Goal: Task Accomplishment & Management: Manage account settings

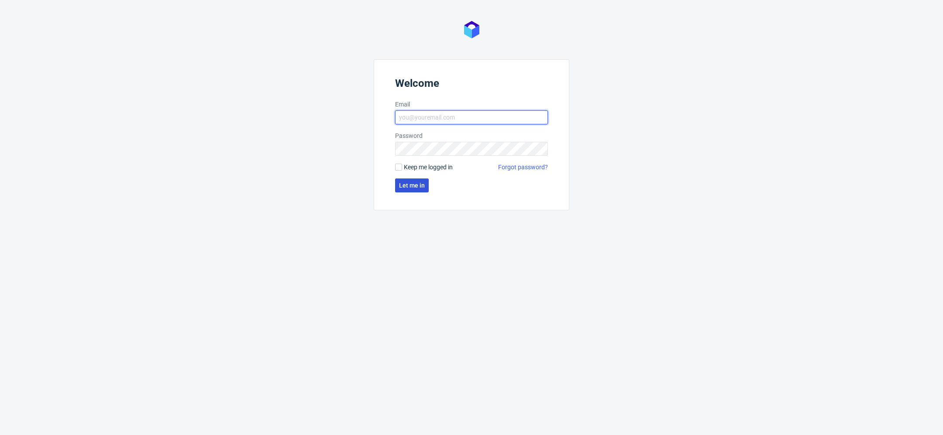
type input "[EMAIL_ADDRESS][DOMAIN_NAME]"
click at [408, 188] on span "Let me in" at bounding box center [412, 185] width 26 height 6
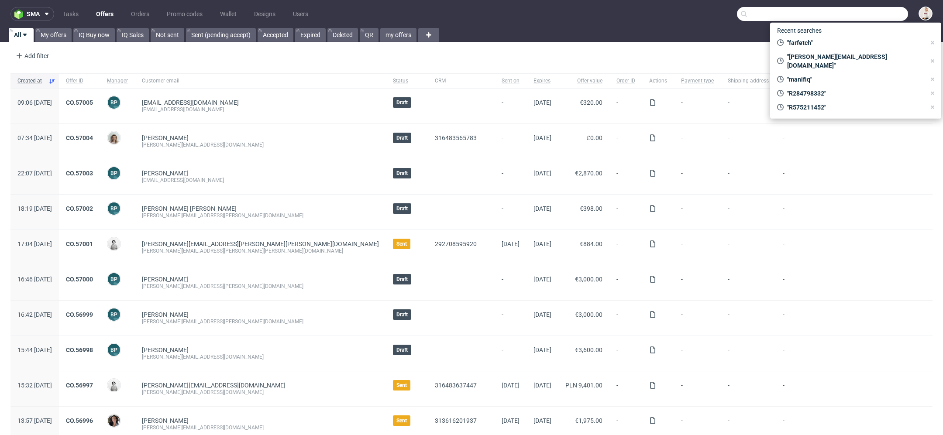
click at [861, 12] on input "text" at bounding box center [822, 14] width 171 height 14
paste input "[EMAIL_ADDRESS][DOMAIN_NAME]"
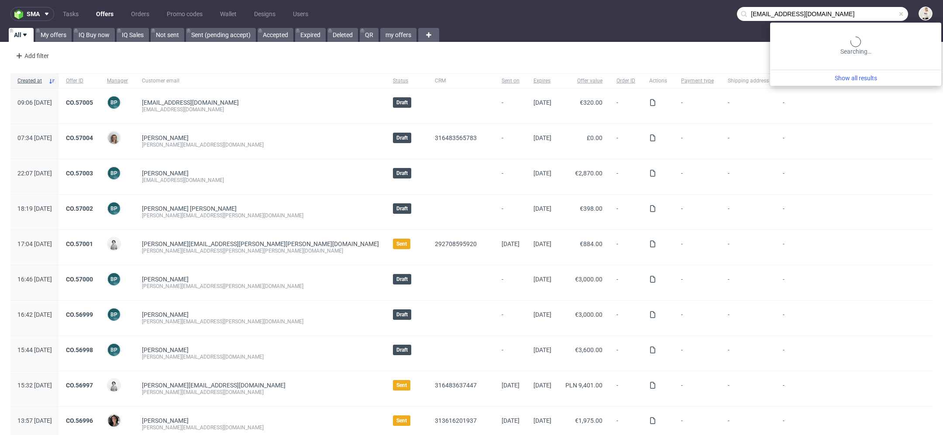
type input "[EMAIL_ADDRESS][DOMAIN_NAME]"
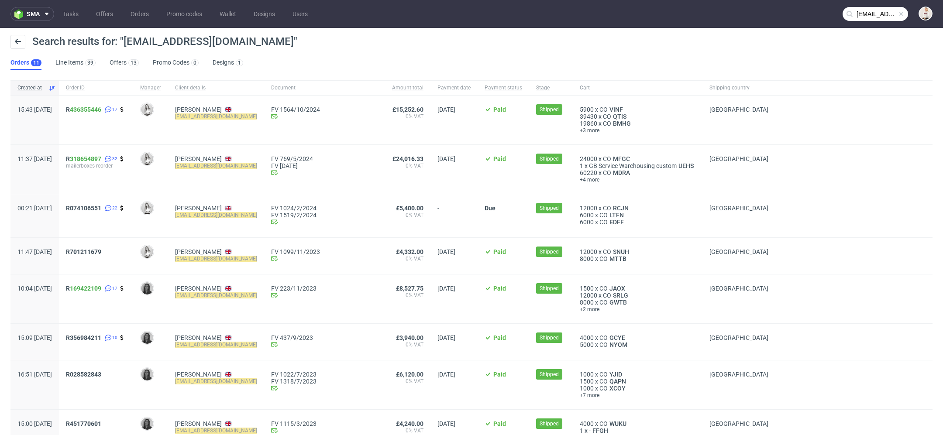
click at [111, 70] on div "Search results for: "david20102011@live.com" Orders 11 Line Items 39 Offers 13 …" at bounding box center [471, 52] width 943 height 49
click at [123, 63] on link "Offers 13" at bounding box center [124, 63] width 29 height 14
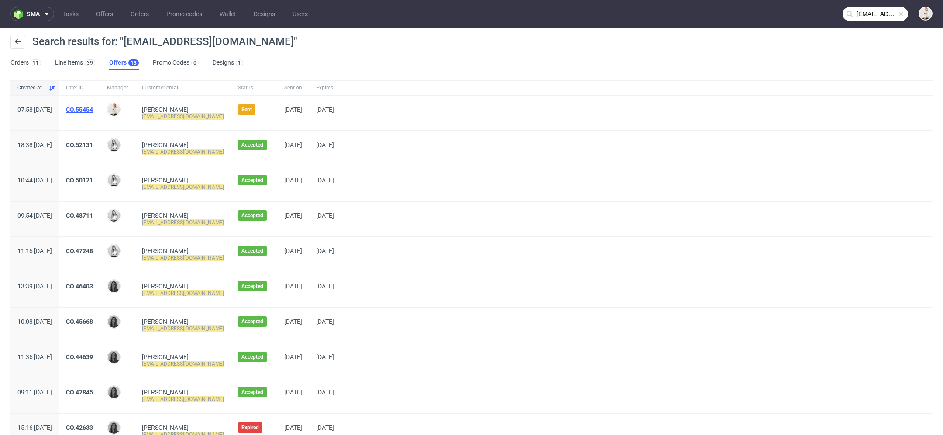
click at [93, 110] on link "CO.55454" at bounding box center [79, 109] width 27 height 7
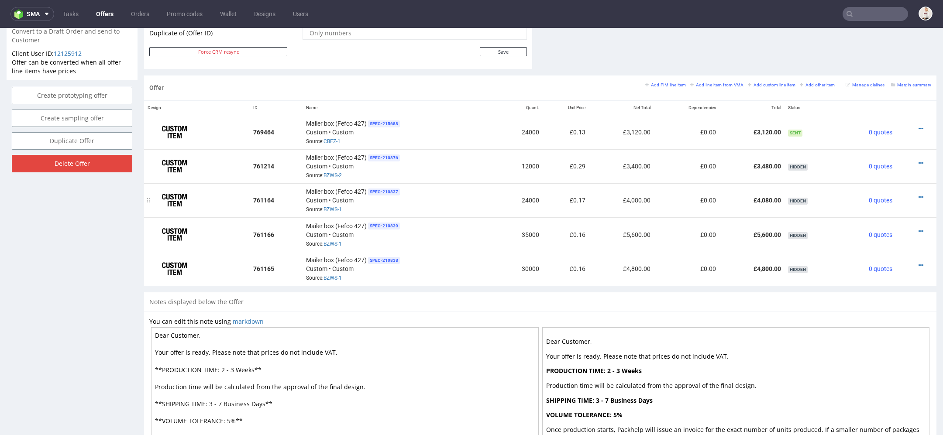
scroll to position [469, 0]
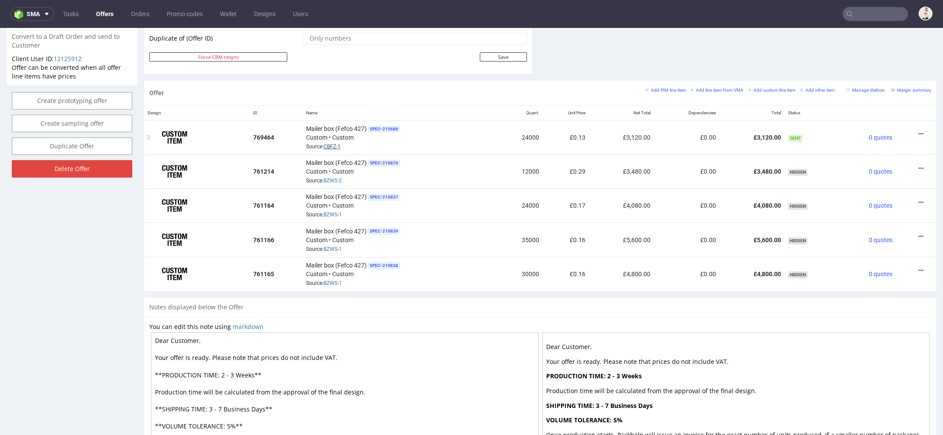
click at [327, 144] on link "CBFZ-1" at bounding box center [331, 147] width 17 height 6
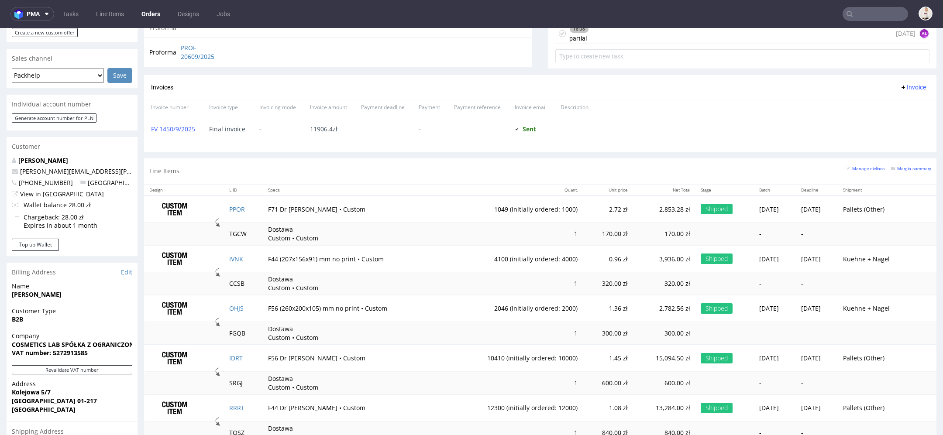
scroll to position [338, 0]
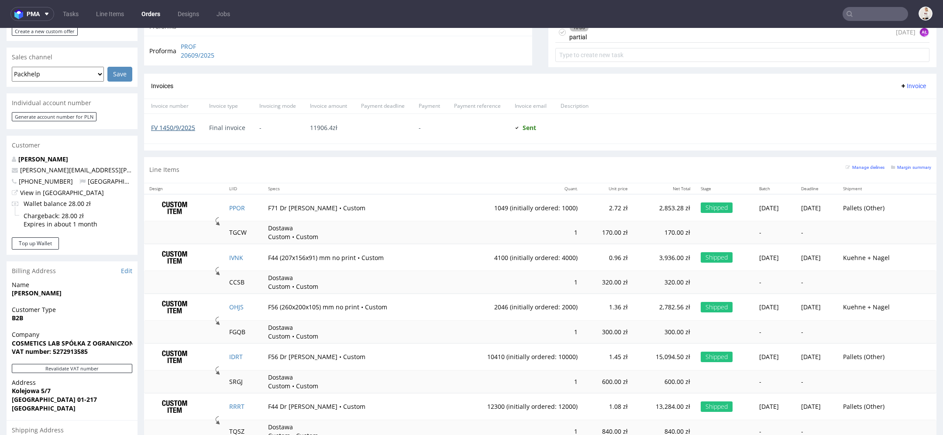
click at [180, 124] on link "FV 1450/9/2025" at bounding box center [173, 127] width 44 height 8
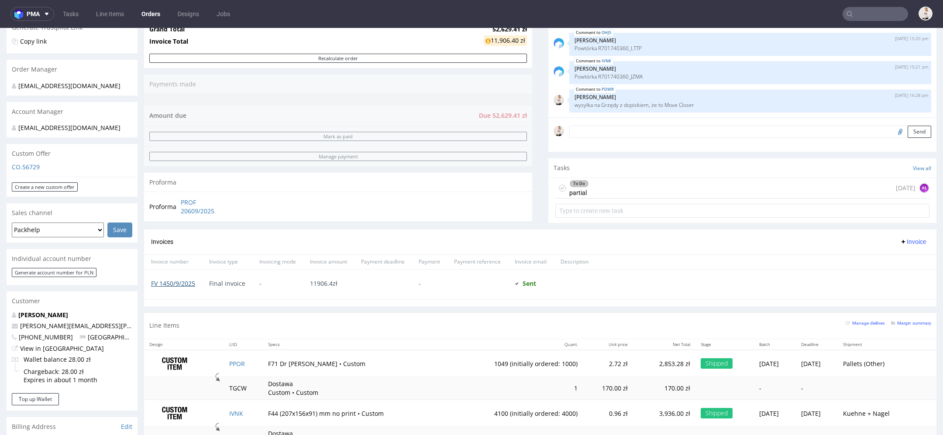
scroll to position [186, 0]
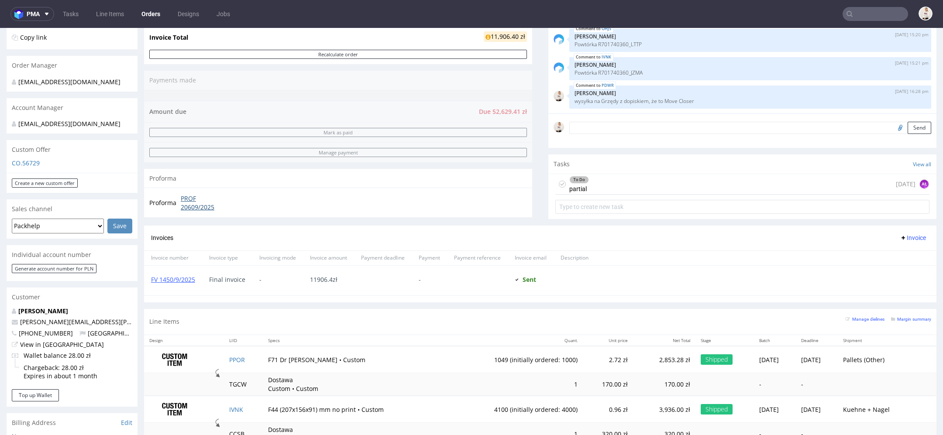
click at [194, 203] on link "PROF 20609/2025" at bounding box center [206, 202] width 50 height 17
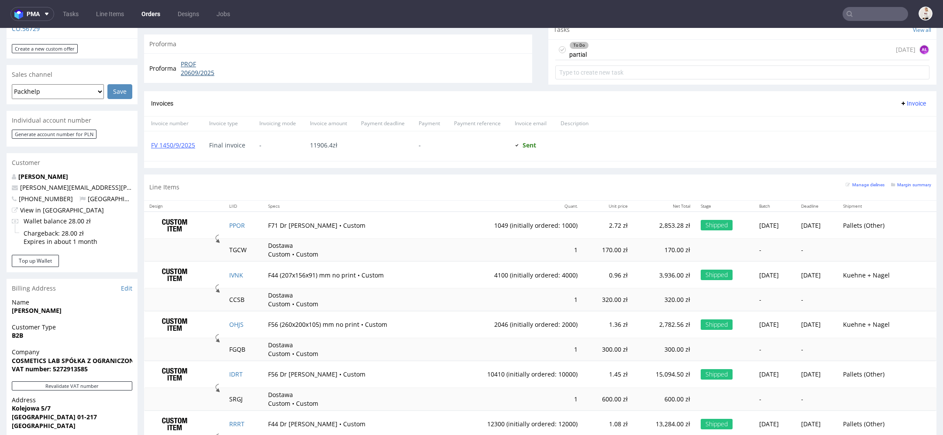
scroll to position [327, 0]
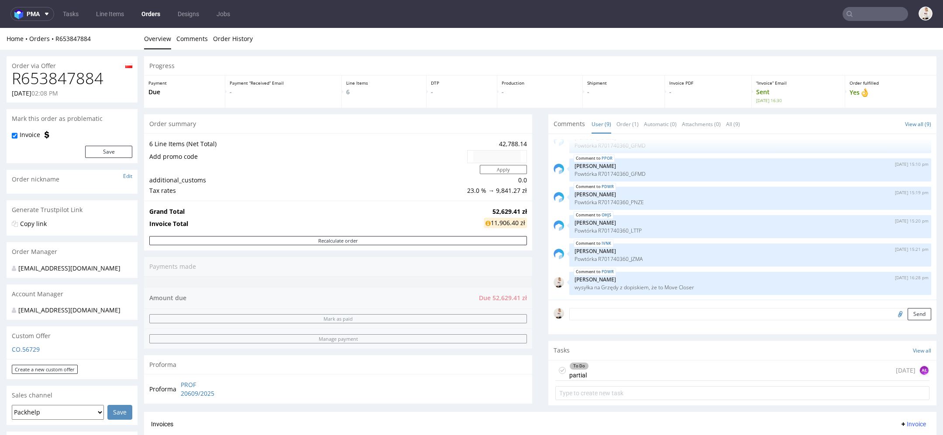
click at [842, 20] on input "text" at bounding box center [874, 14] width 65 height 14
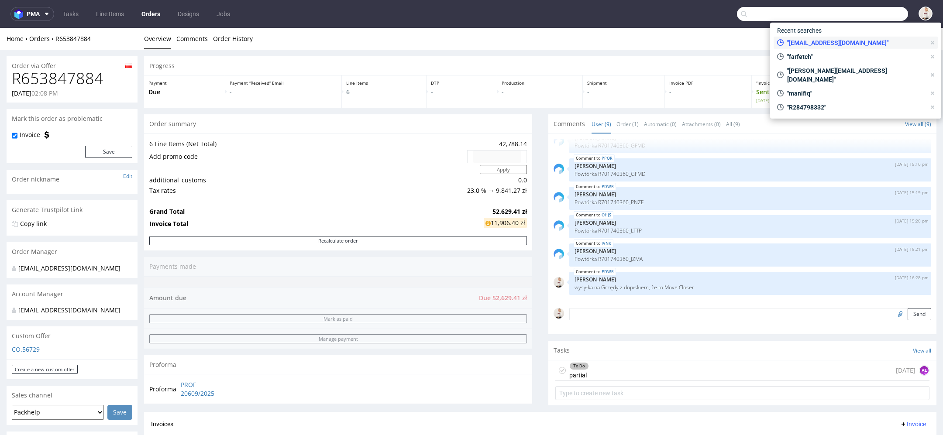
click at [840, 38] on div ""david20102011@live.com"" at bounding box center [850, 43] width 155 height 12
type input "david20102011@live.com"
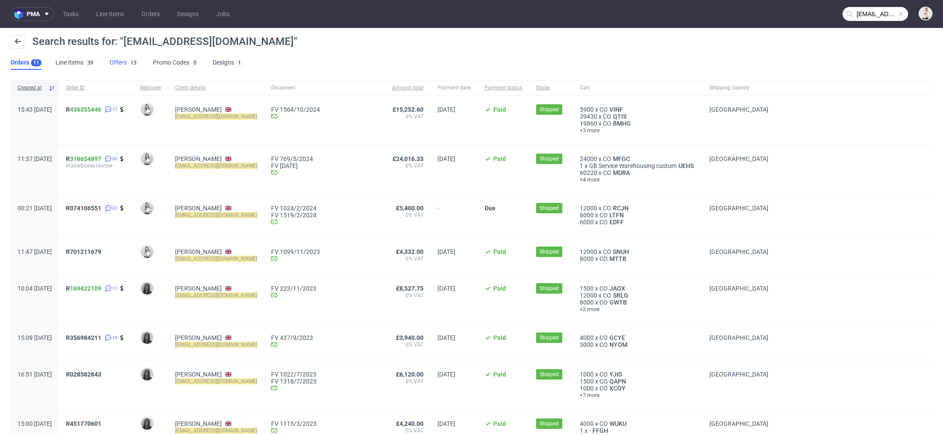
click at [119, 64] on link "Offers 13" at bounding box center [124, 63] width 29 height 14
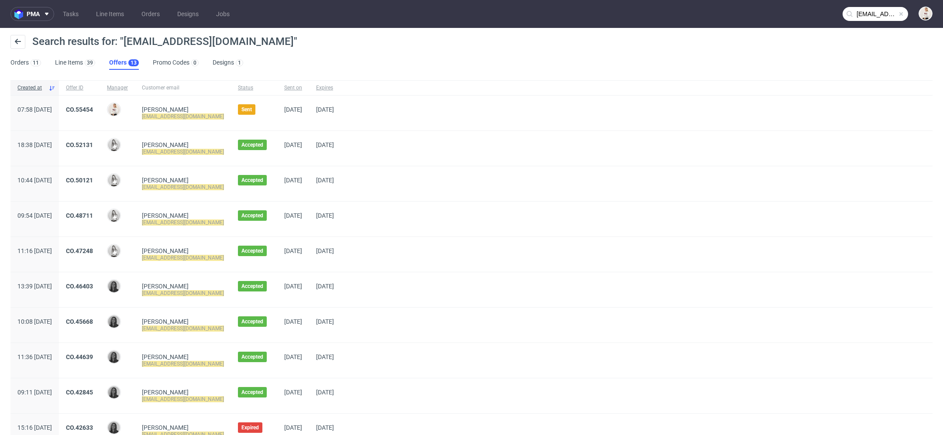
click at [859, 13] on input "david20102011@live.com" at bounding box center [874, 14] width 65 height 14
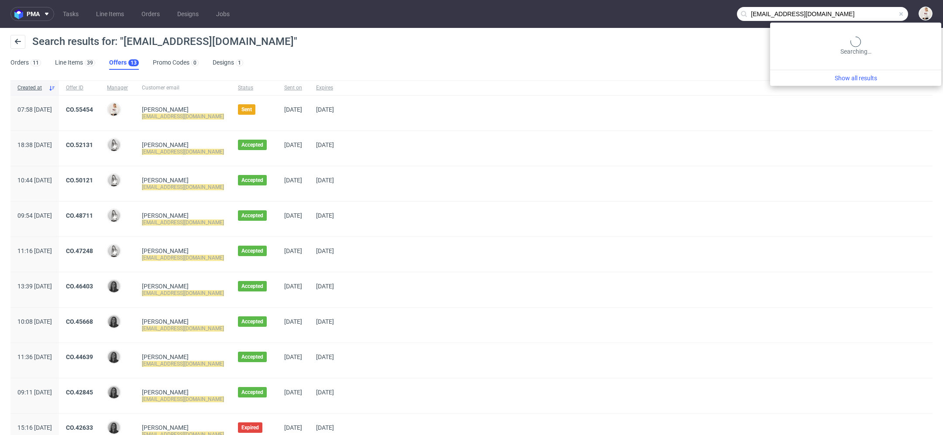
click at [859, 13] on input "david20102011@live.com" at bounding box center [822, 14] width 171 height 14
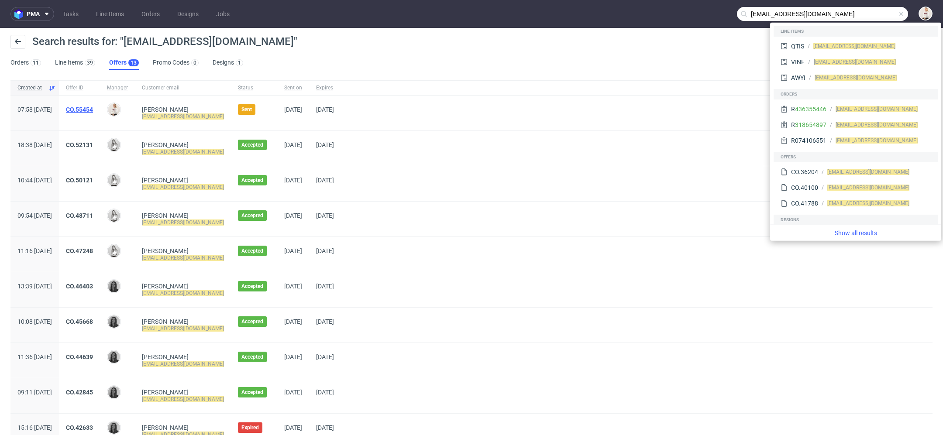
click at [93, 109] on link "CO.55454" at bounding box center [79, 109] width 27 height 7
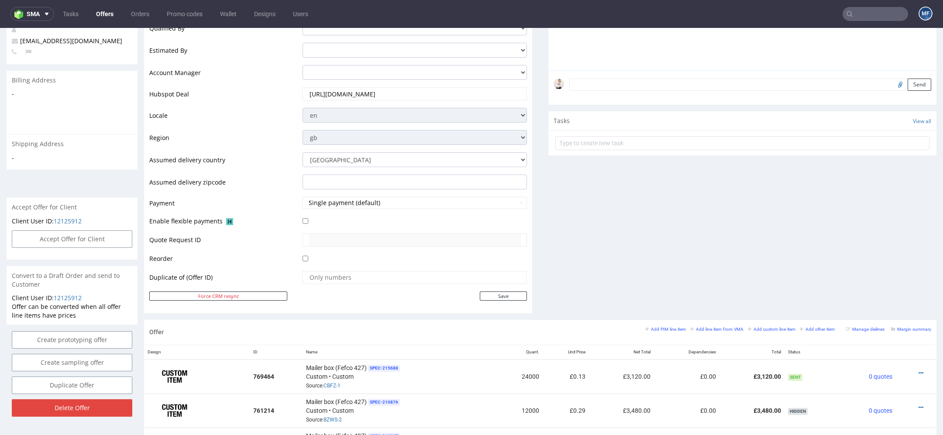
scroll to position [232, 0]
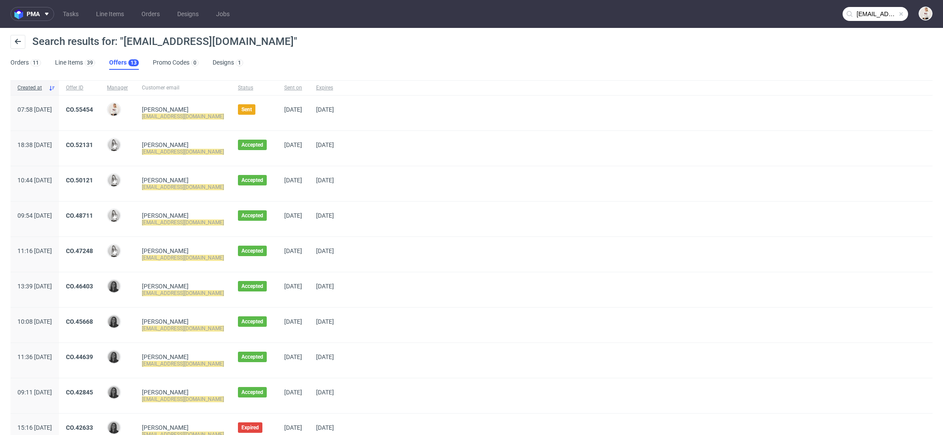
click at [100, 136] on div "CO.52131" at bounding box center [79, 148] width 41 height 35
click at [93, 144] on link "CO.52131" at bounding box center [79, 144] width 27 height 7
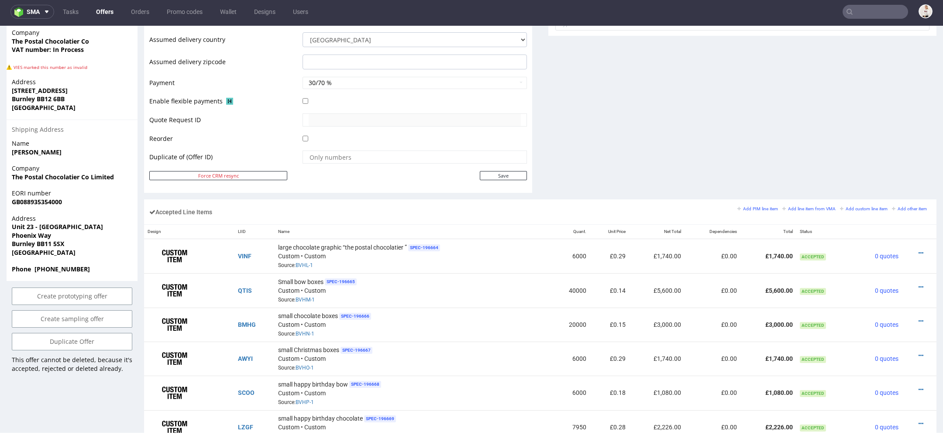
scroll to position [356, 0]
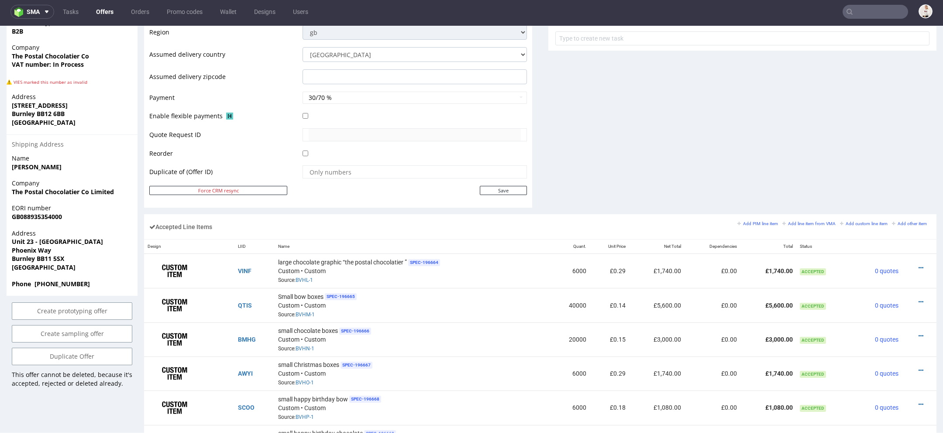
click at [94, 188] on strong "The Postal Chocolatier Co Limited" at bounding box center [63, 192] width 102 height 8
drag, startPoint x: 120, startPoint y: 173, endPoint x: 6, endPoint y: 173, distance: 114.8
click at [6, 173] on div "Offer Create a related offer CO.52131 Valid until: August 15, 2024 23:59 Offer …" at bounding box center [471, 218] width 943 height 1006
copy strong "The Postal Chocolatier Co Limited"
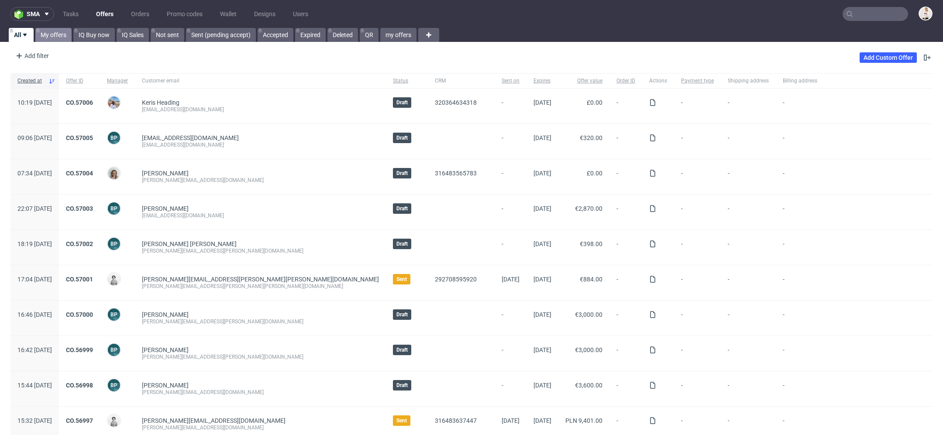
click at [50, 35] on link "My offers" at bounding box center [53, 35] width 36 height 14
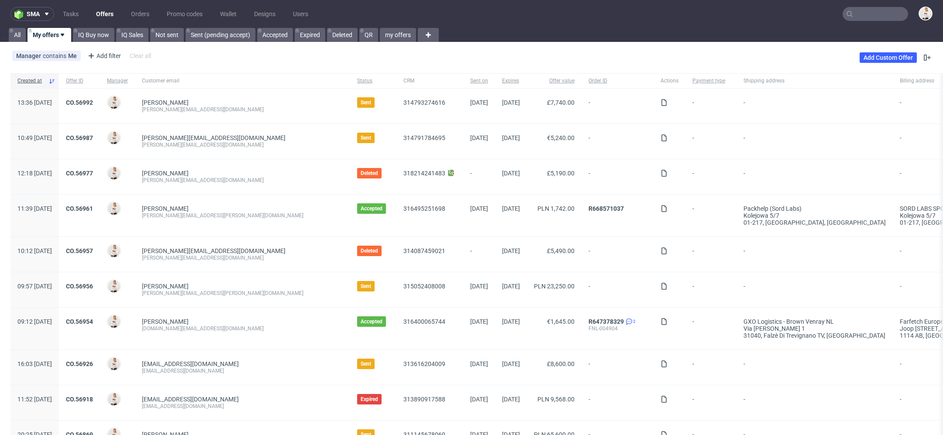
click at [103, 11] on link "Offers" at bounding box center [105, 14] width 28 height 14
click at [100, 10] on link "Offers" at bounding box center [105, 14] width 28 height 14
click at [40, 38] on link "My offers" at bounding box center [49, 35] width 44 height 14
